Goal: Task Accomplishment & Management: Manage account settings

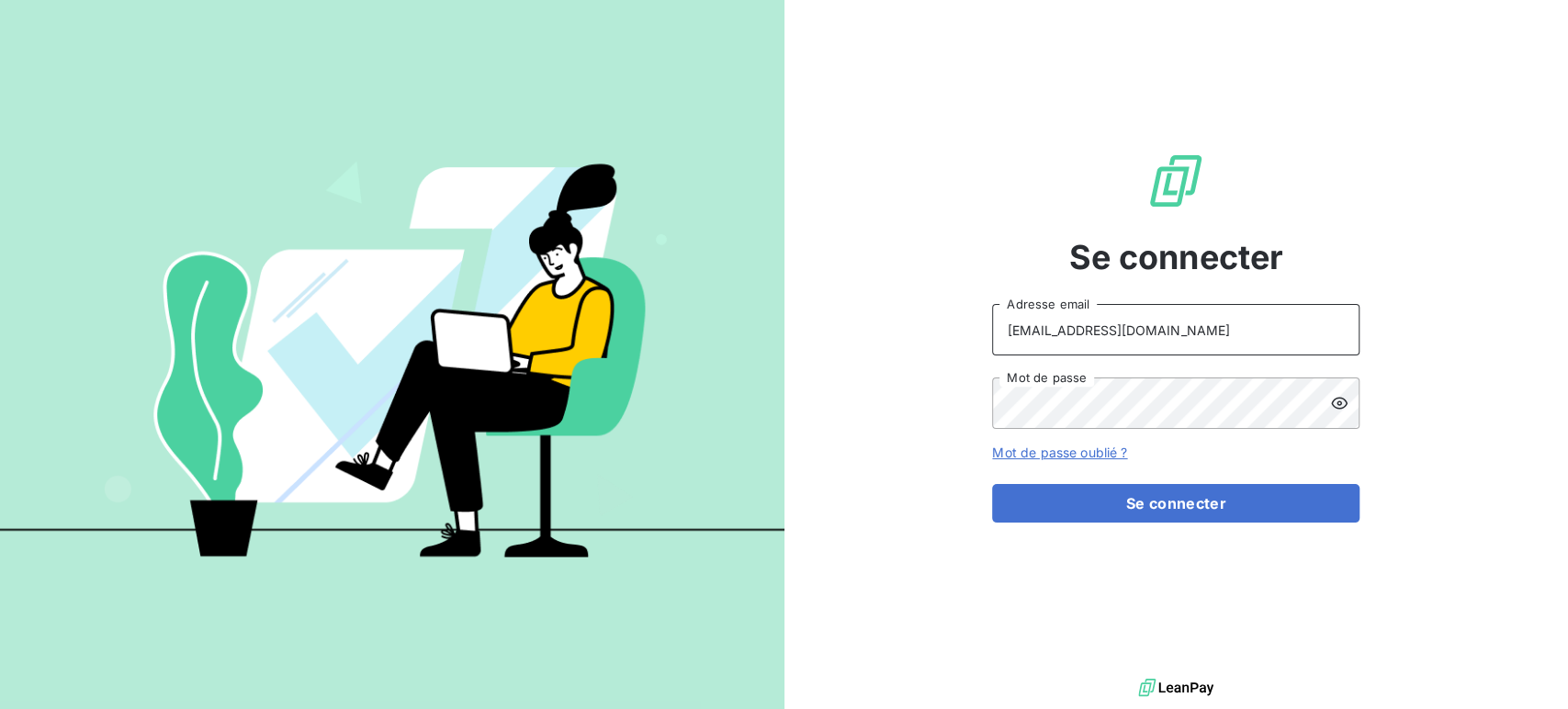
click at [1153, 343] on input "[EMAIL_ADDRESS][DOMAIN_NAME]" at bounding box center [1176, 330] width 367 height 52
type input "[EMAIL_ADDRESS][DOMAIN_NAME]"
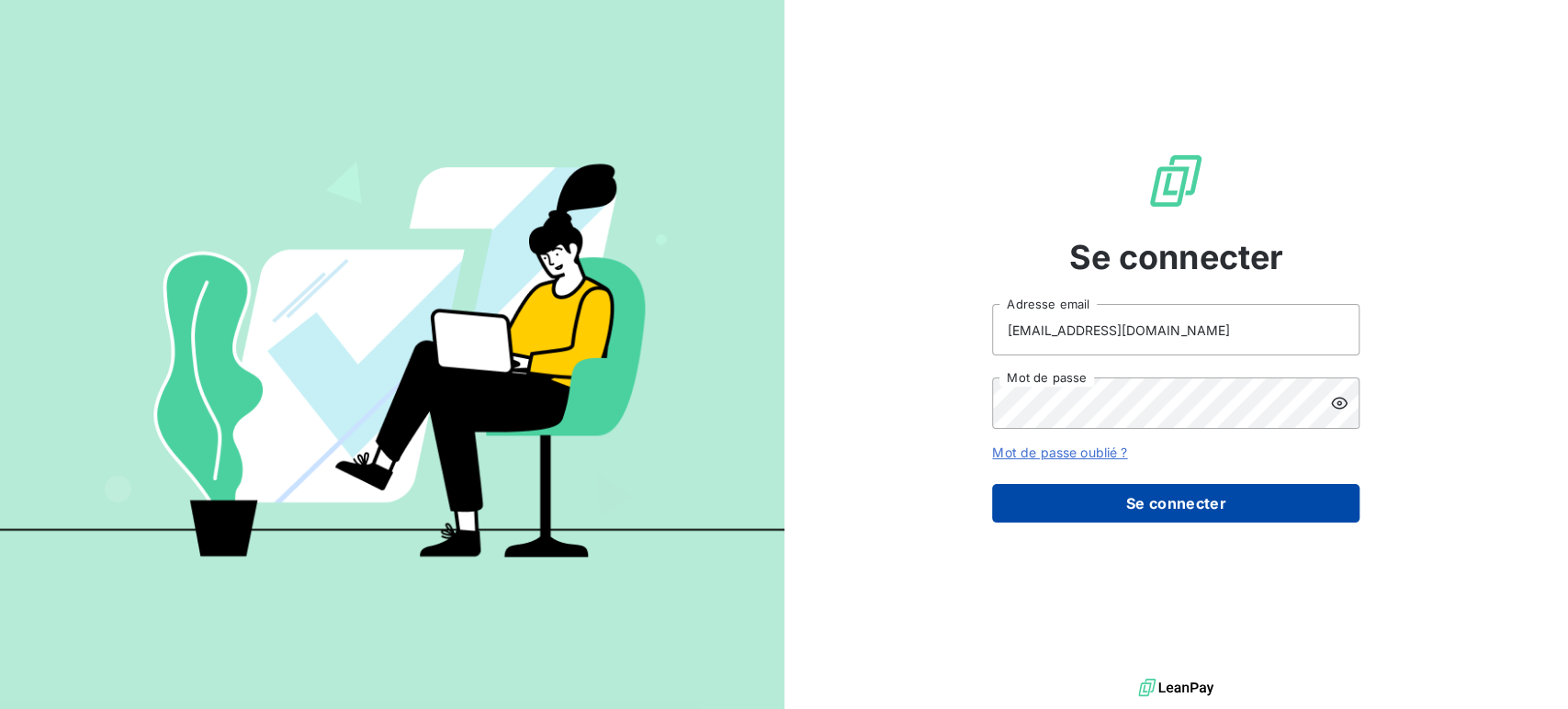
click at [1130, 514] on button "Se connecter" at bounding box center [1176, 503] width 367 height 39
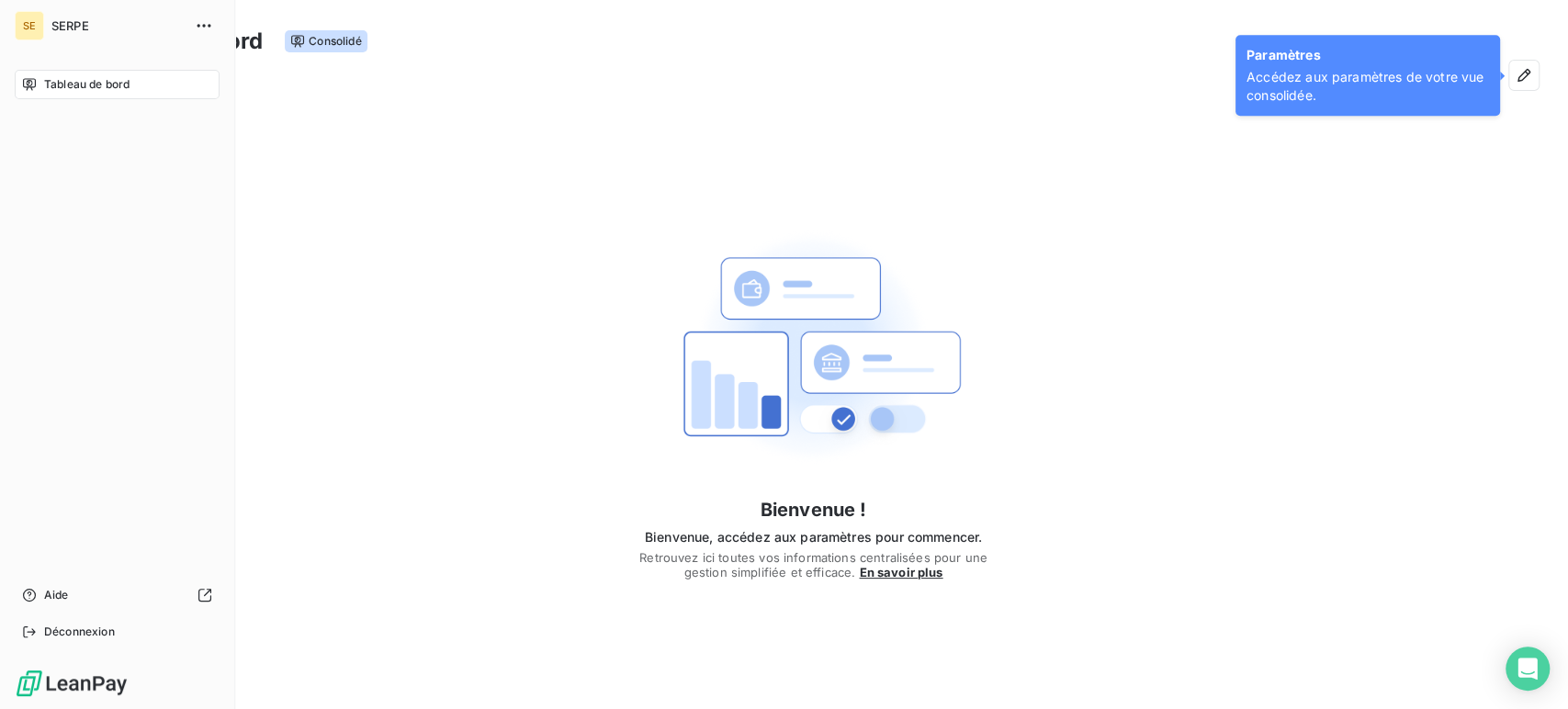
click at [71, 82] on span "Tableau de bord" at bounding box center [87, 85] width 86 height 17
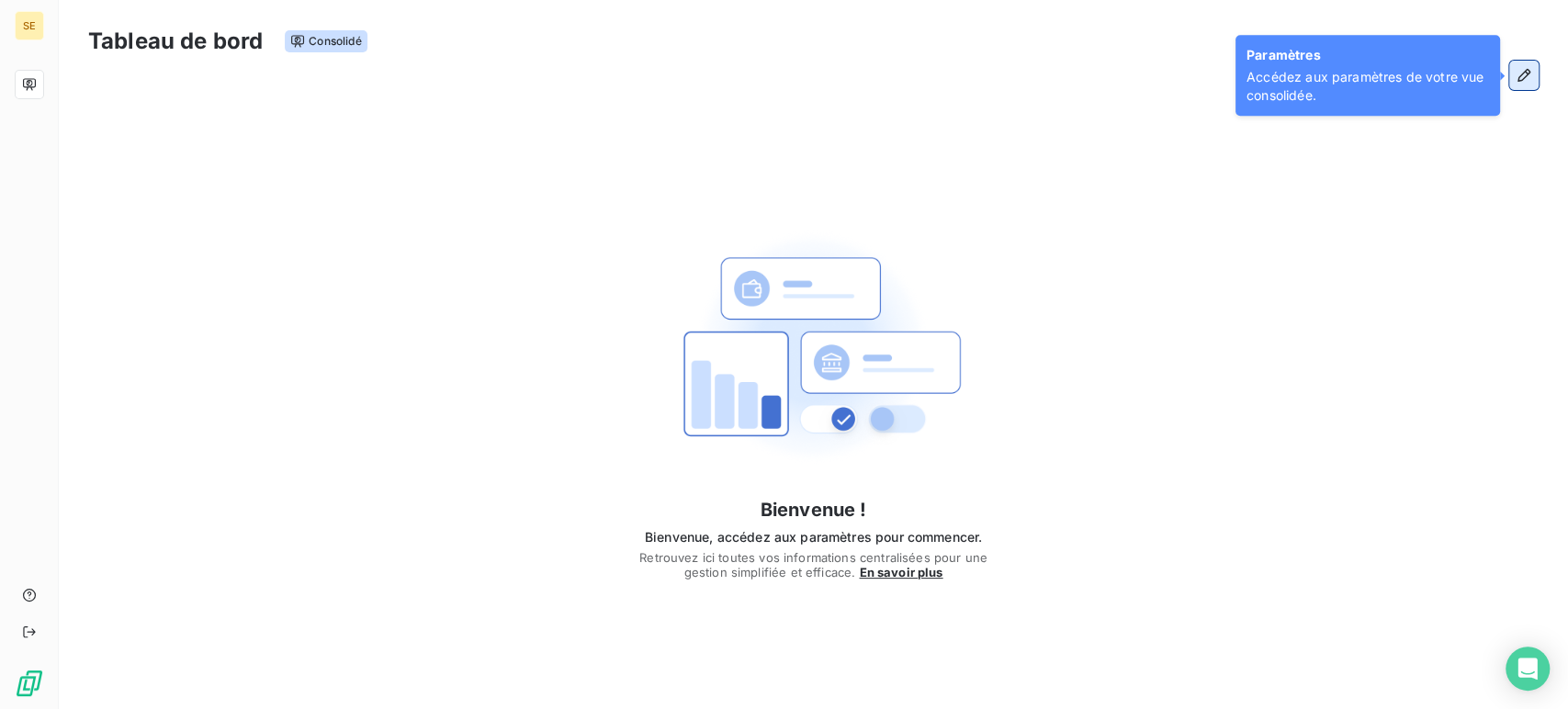
click at [1519, 74] on icon "button" at bounding box center [1524, 76] width 18 height 18
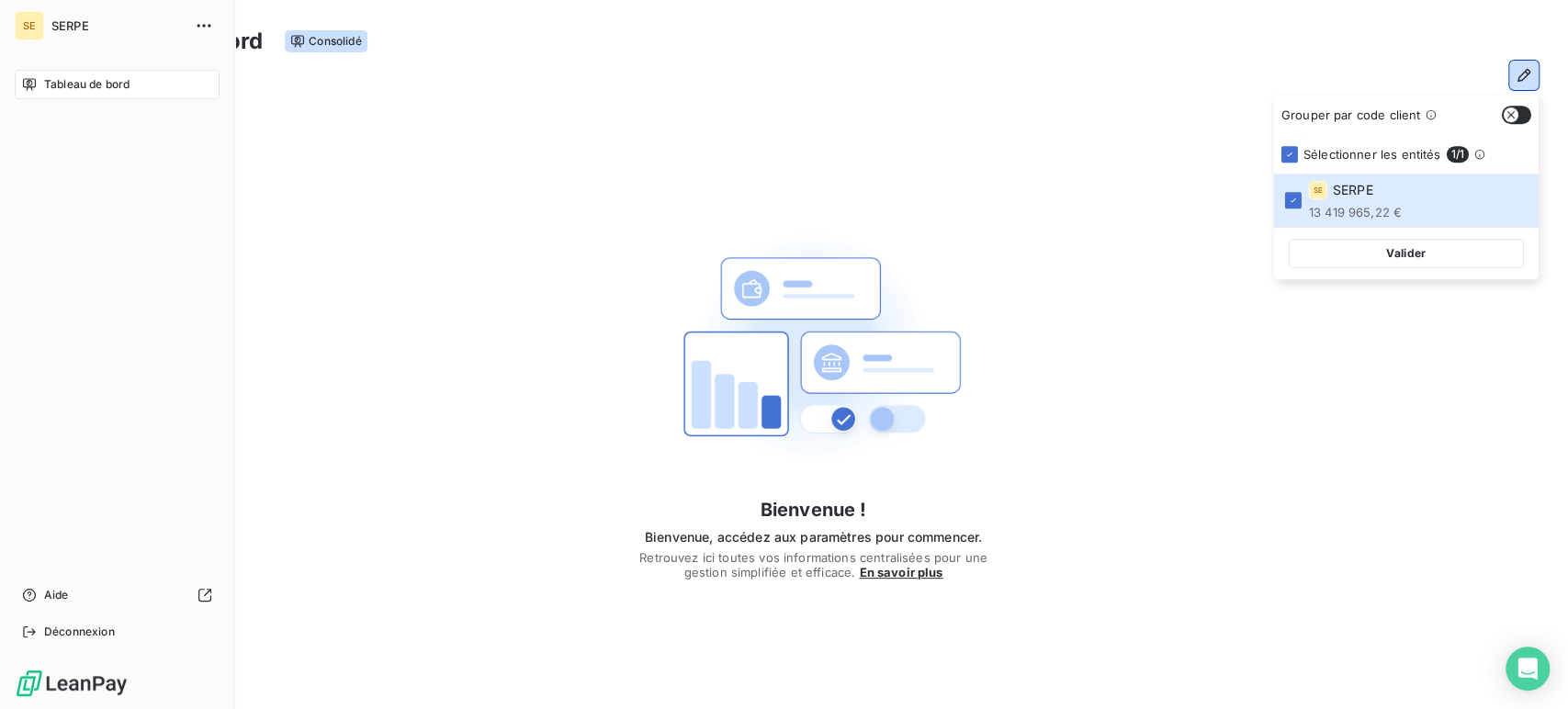
click at [46, 21] on div "SE SERPE" at bounding box center [117, 26] width 205 height 30
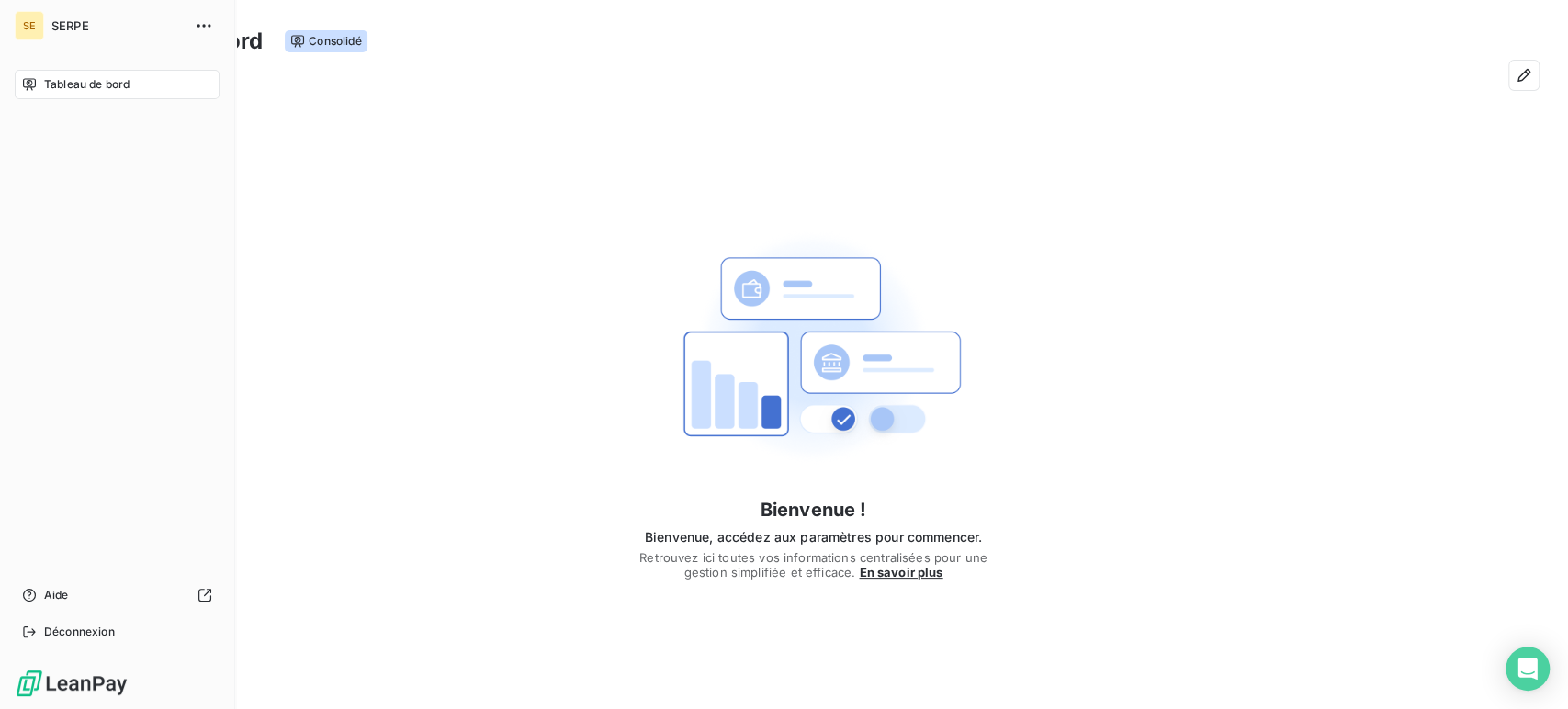
click at [38, 27] on div "SE" at bounding box center [30, 26] width 30 height 30
click at [57, 631] on span "Déconnexion" at bounding box center [79, 632] width 71 height 17
